Goal: Navigation & Orientation: Find specific page/section

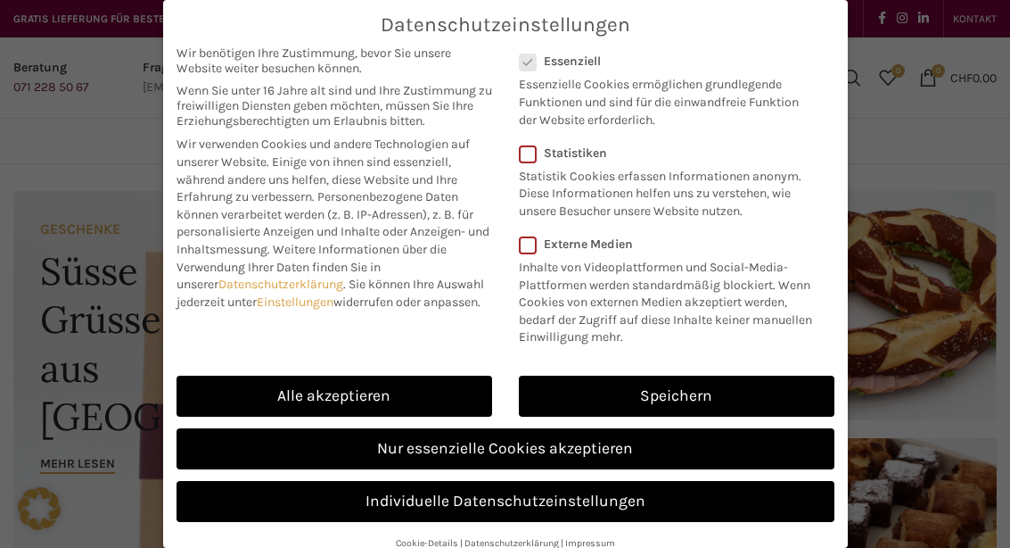
click at [410, 380] on link "Alle akzeptieren" at bounding box center [335, 395] width 316 height 41
checkbox input "true"
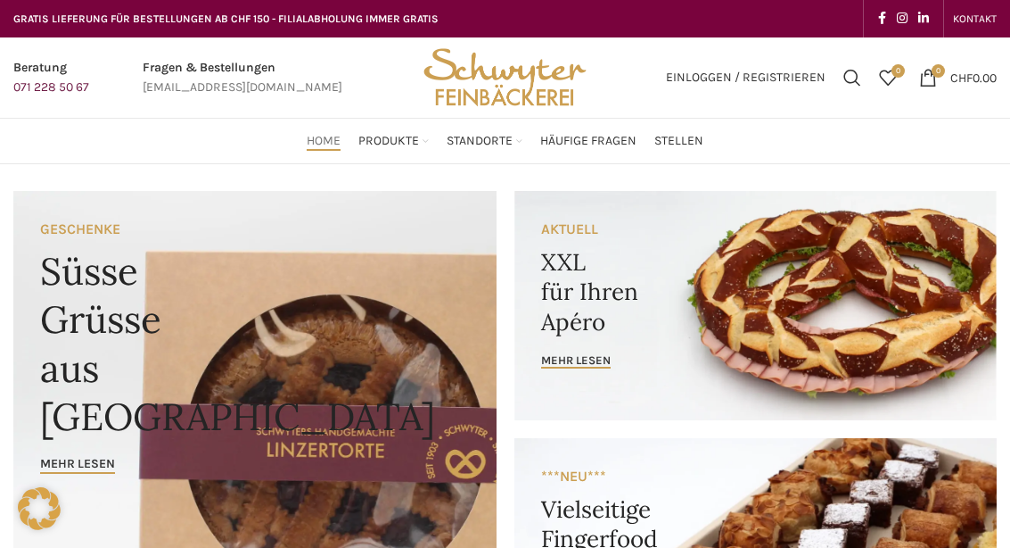
click at [355, 346] on link "Sandwiches" at bounding box center [383, 361] width 148 height 30
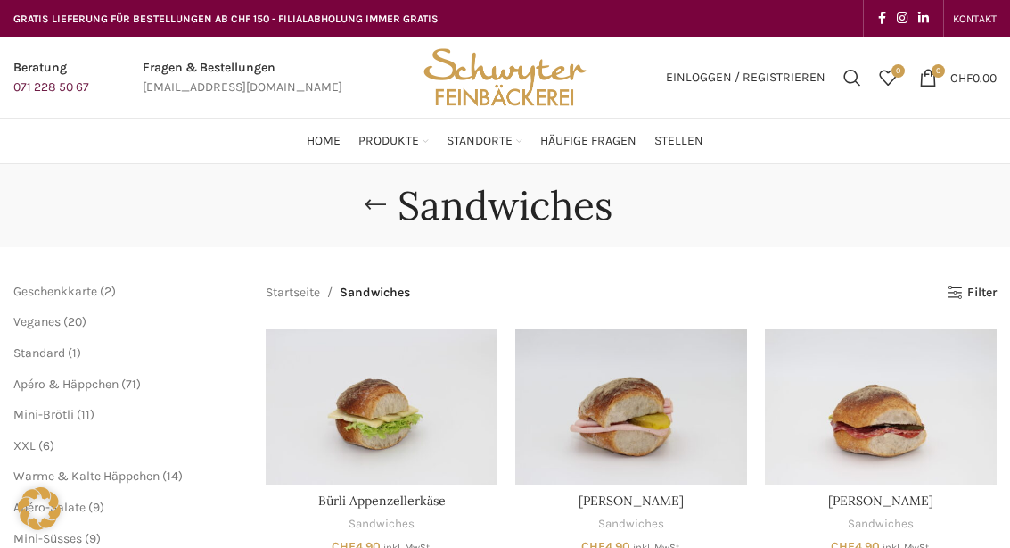
click at [330, 376] on link "Süsses" at bounding box center [383, 391] width 148 height 30
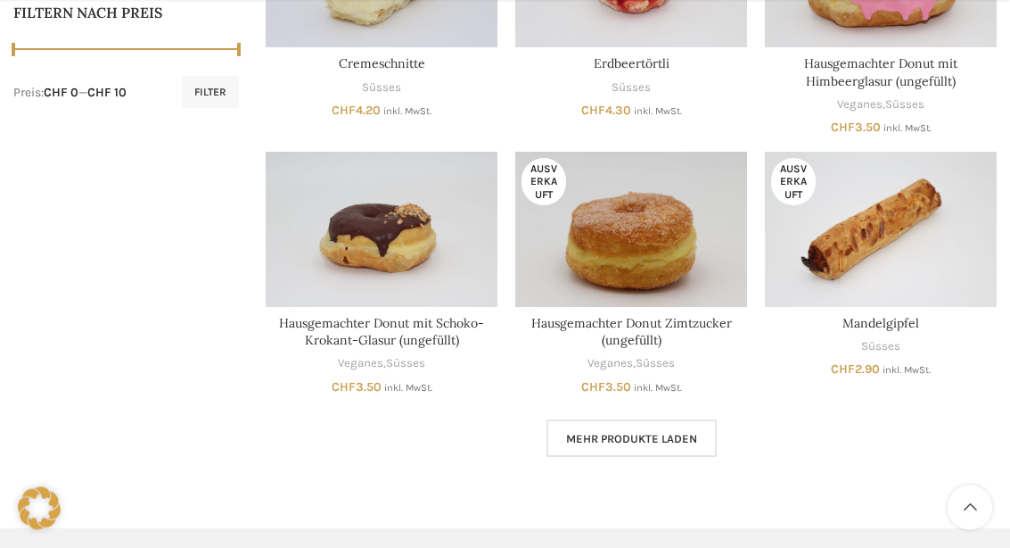
scroll to position [922, 0]
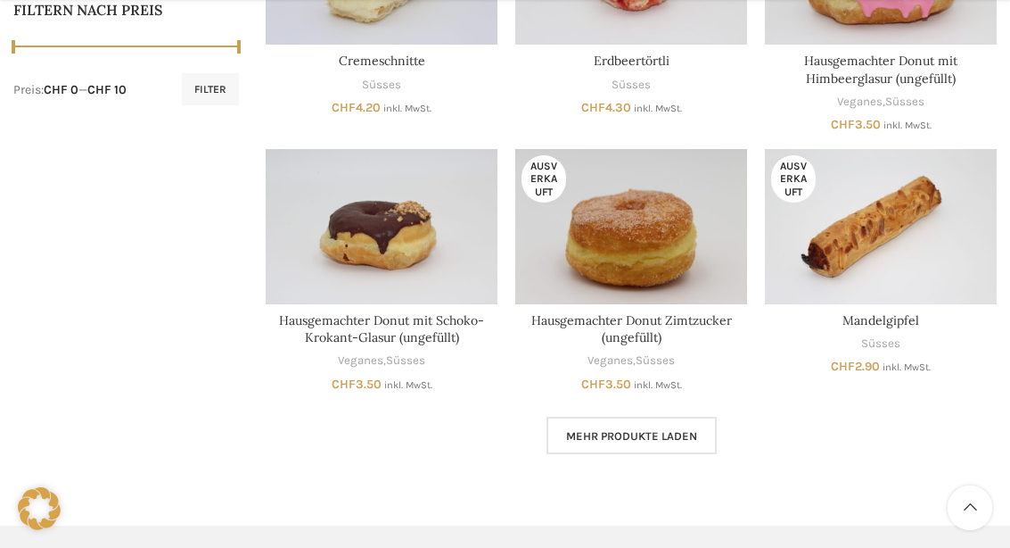
click at [654, 429] on span "Mehr Produkte laden" at bounding box center [631, 436] width 131 height 14
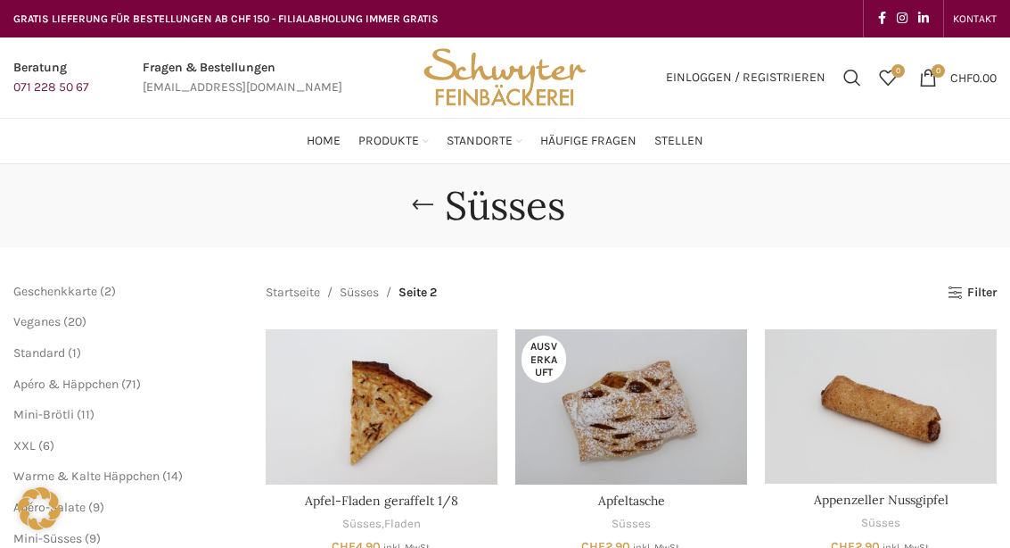
click at [342, 346] on link "Sandwiches" at bounding box center [383, 361] width 148 height 30
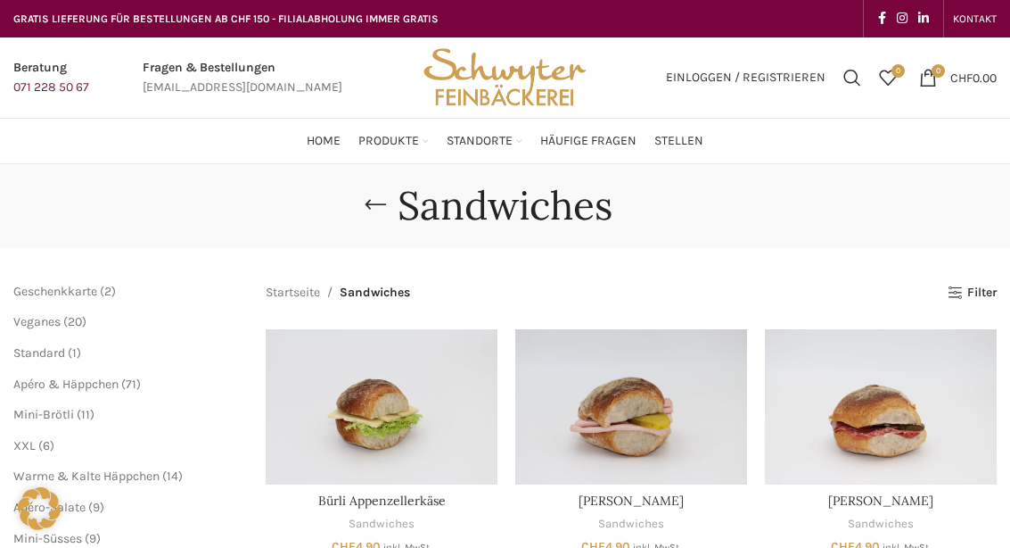
click at [915, 184] on div "PRODUKT KATEGORIEN Apéro & Häppchen Spezialitäten Gipfeli & Brötli Sandwiches S…" at bounding box center [639, 376] width 713 height 399
click at [358, 302] on link "Gipfeli & [PERSON_NAME]" at bounding box center [383, 323] width 148 height 46
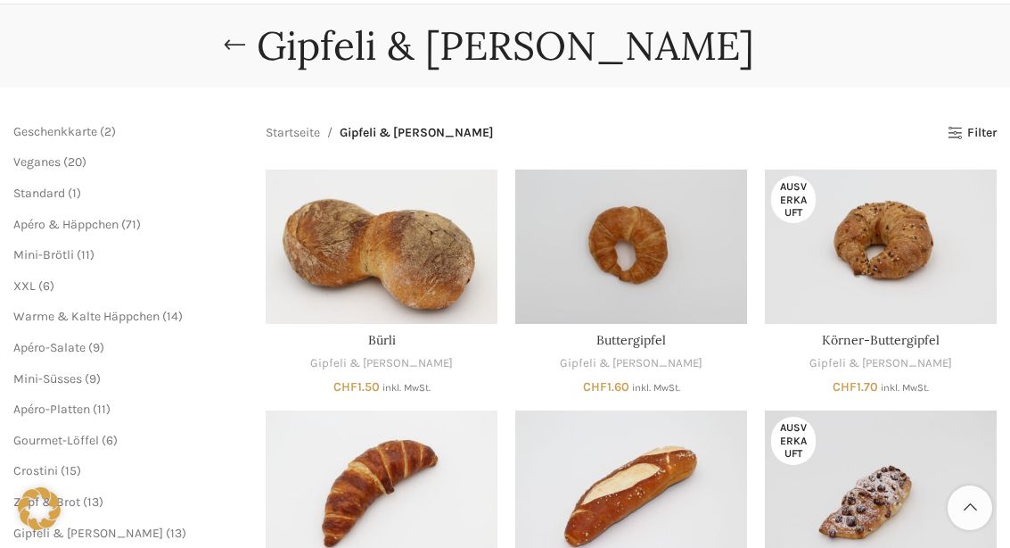
scroll to position [165, 0]
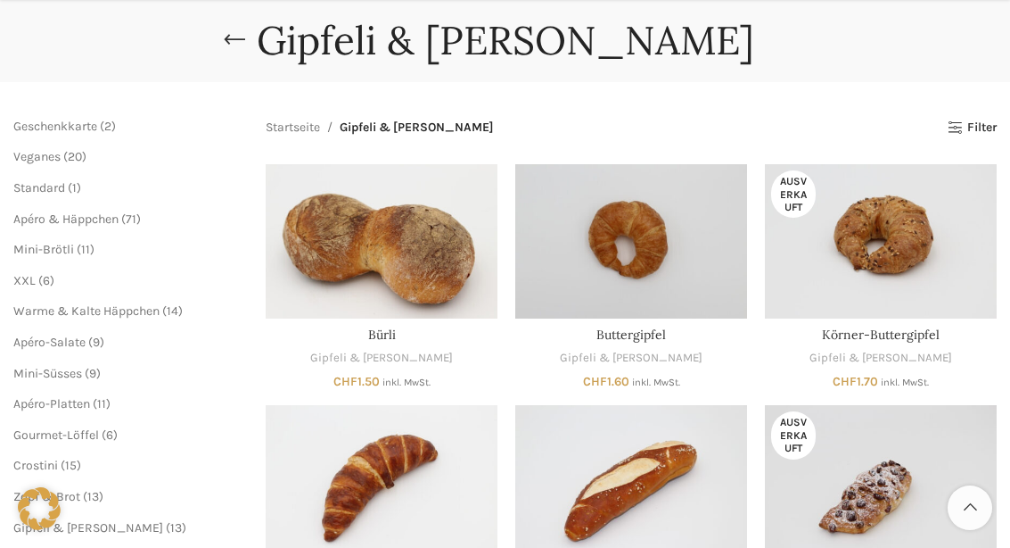
click at [21, 278] on span "XXL" at bounding box center [24, 280] width 22 height 15
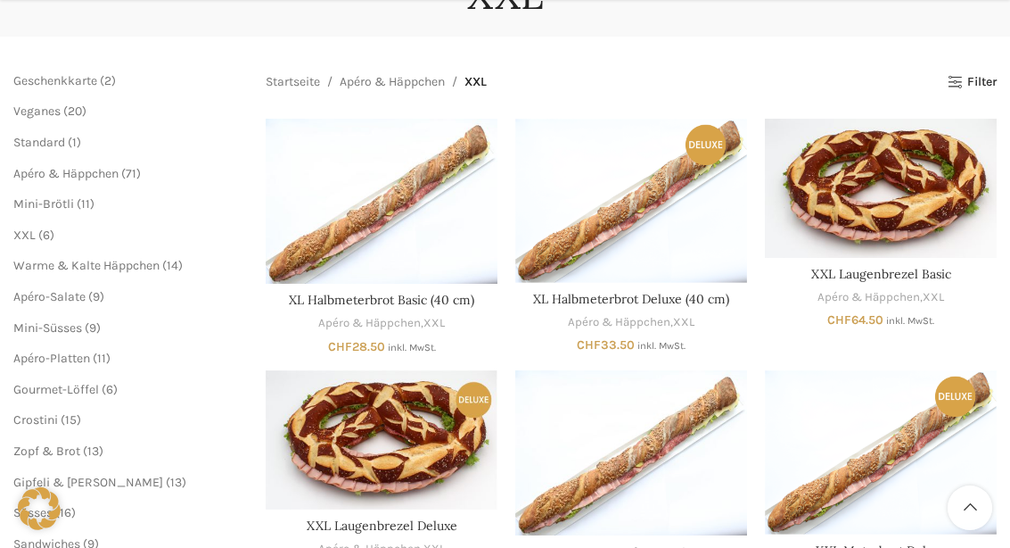
scroll to position [144, 0]
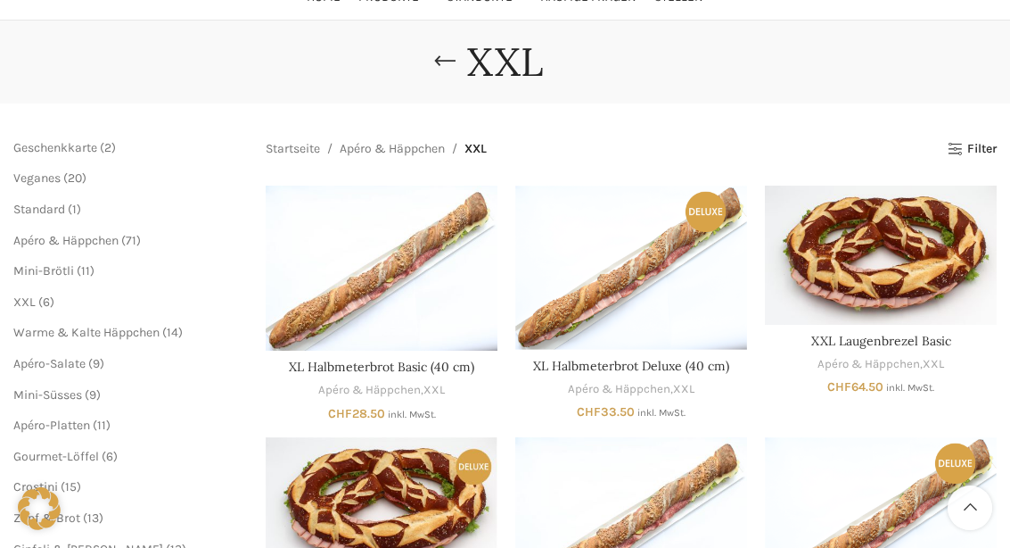
click at [79, 449] on span "Gourmet-Löffel" at bounding box center [56, 456] width 86 height 15
